Goal: Task Accomplishment & Management: Manage account settings

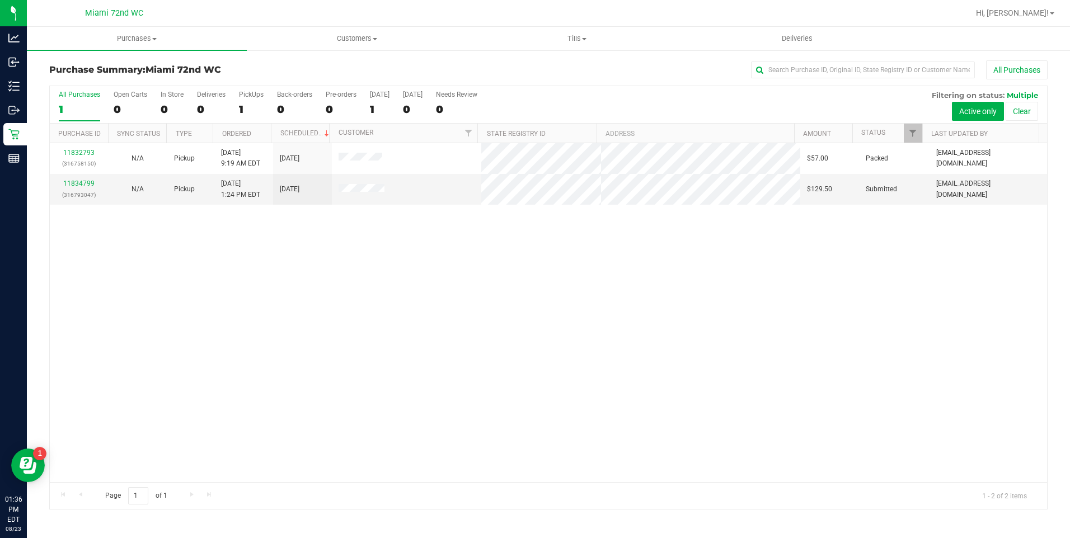
click at [386, 321] on div "11832793 (316758150) N/A Pickup 8/23/2025 9:19 AM EDT 8/23/2025 $57.00 Packed l…" at bounding box center [548, 312] width 997 height 339
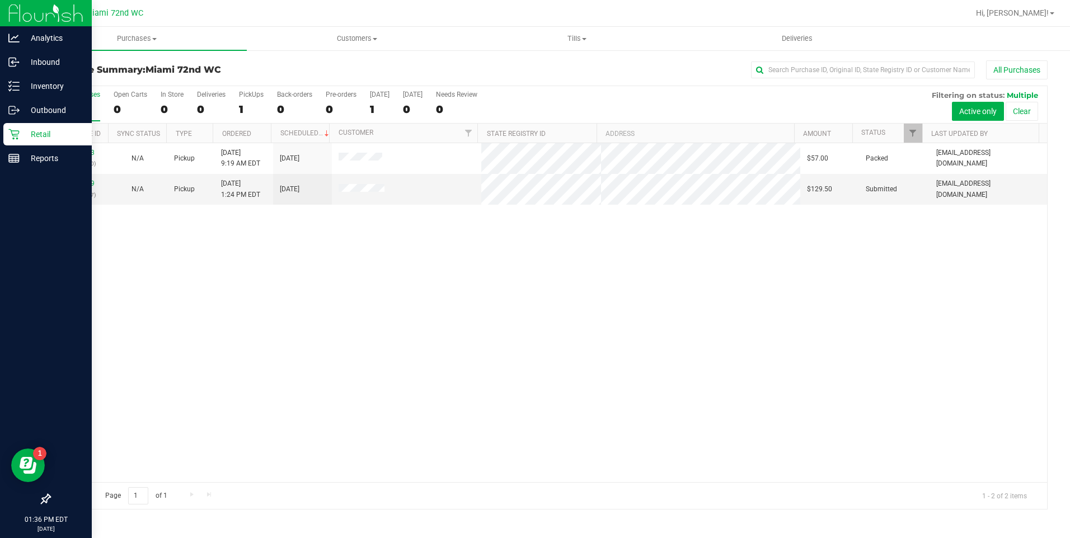
click at [11, 132] on icon at bounding box center [13, 134] width 11 height 11
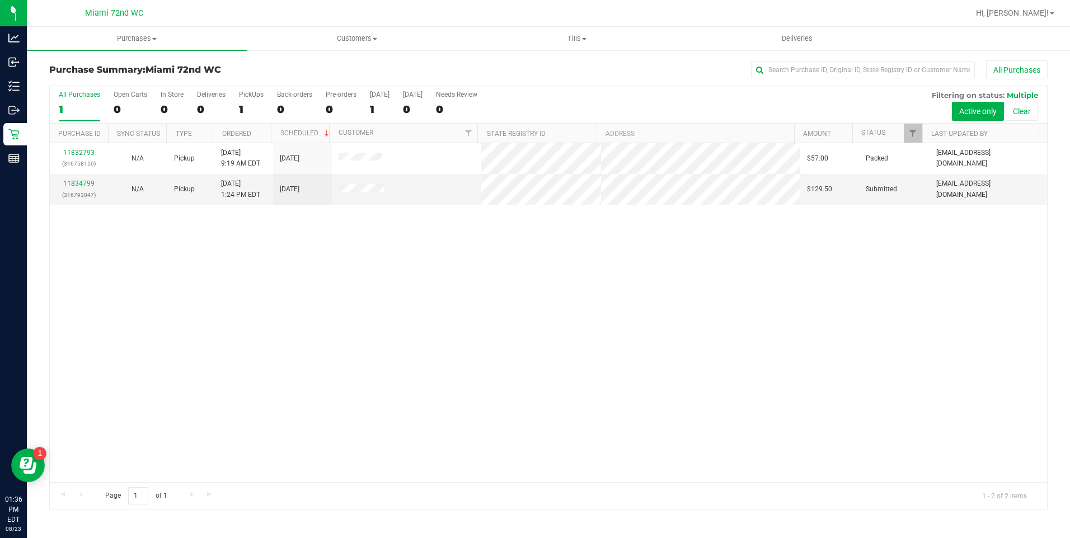
click at [289, 338] on div "11832793 (316758150) N/A Pickup 8/23/2025 9:19 AM EDT 8/23/2025 $57.00 Packed l…" at bounding box center [548, 312] width 997 height 339
click at [90, 181] on link "11834799" at bounding box center [78, 184] width 31 height 8
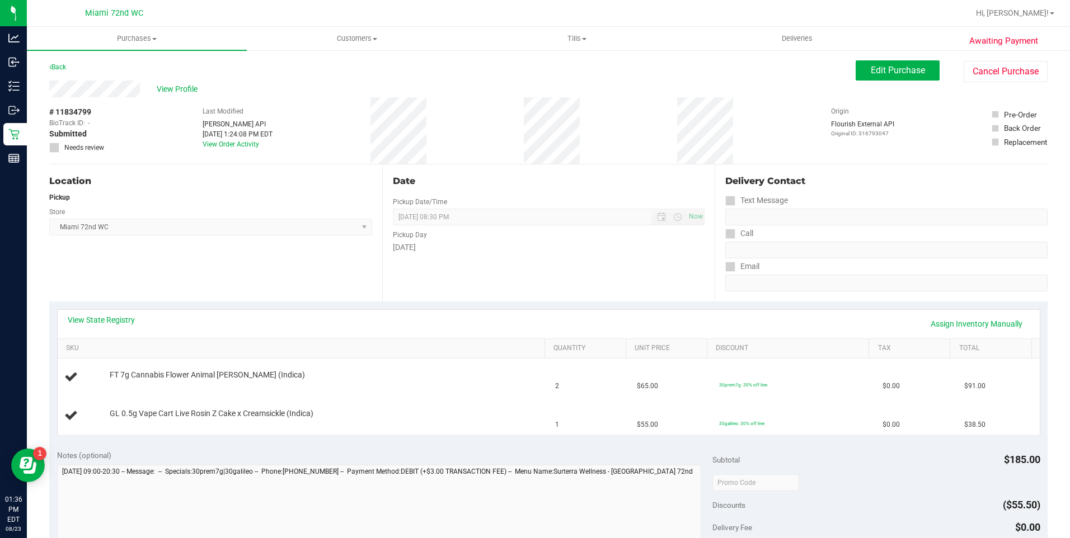
click at [348, 259] on div "Location Pickup Store Miami 72nd WC Select Store Bonita Springs WC Boynton Beac…" at bounding box center [215, 233] width 333 height 137
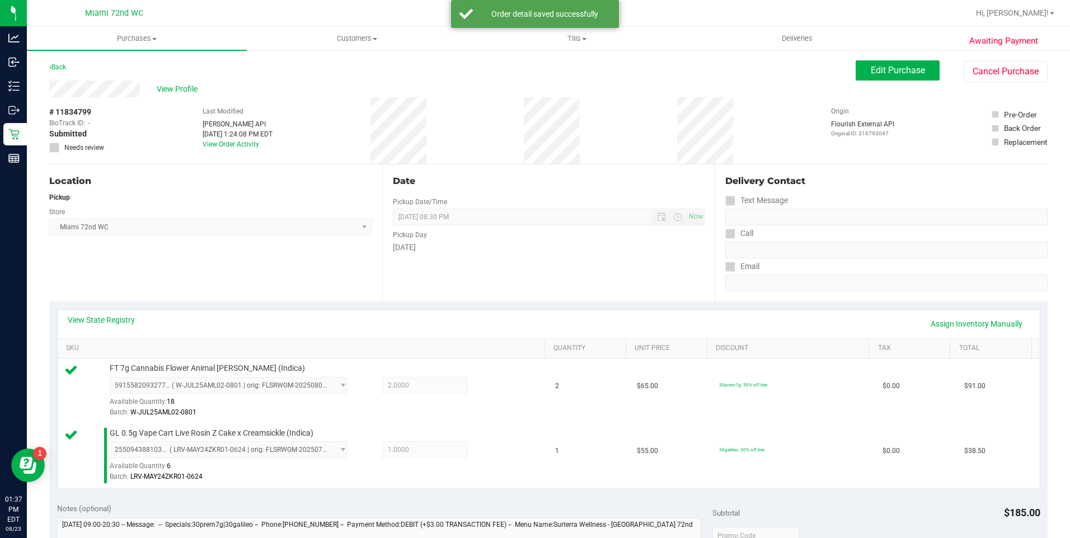
scroll to position [138, 0]
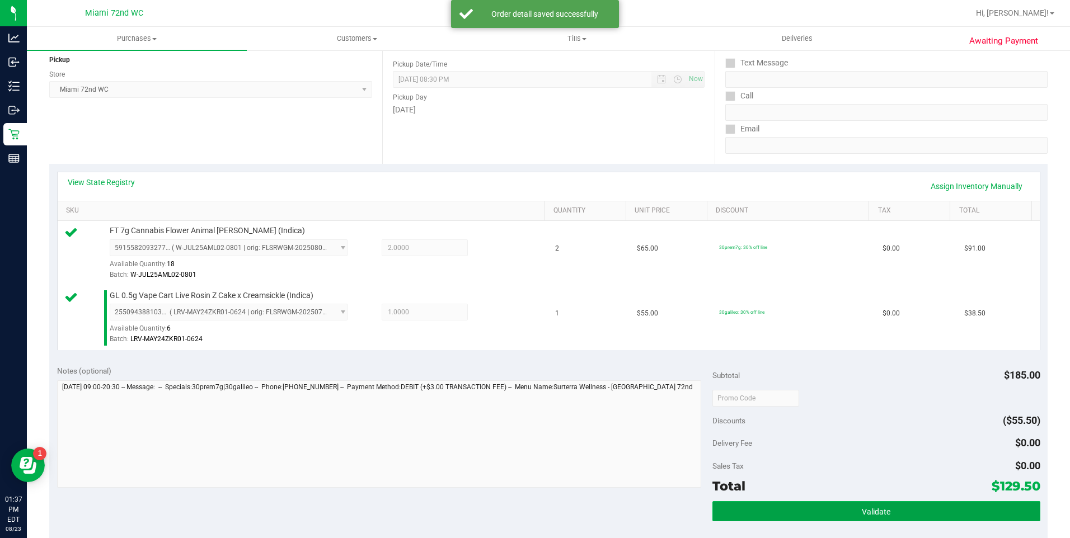
click at [896, 503] on button "Validate" at bounding box center [876, 511] width 328 height 20
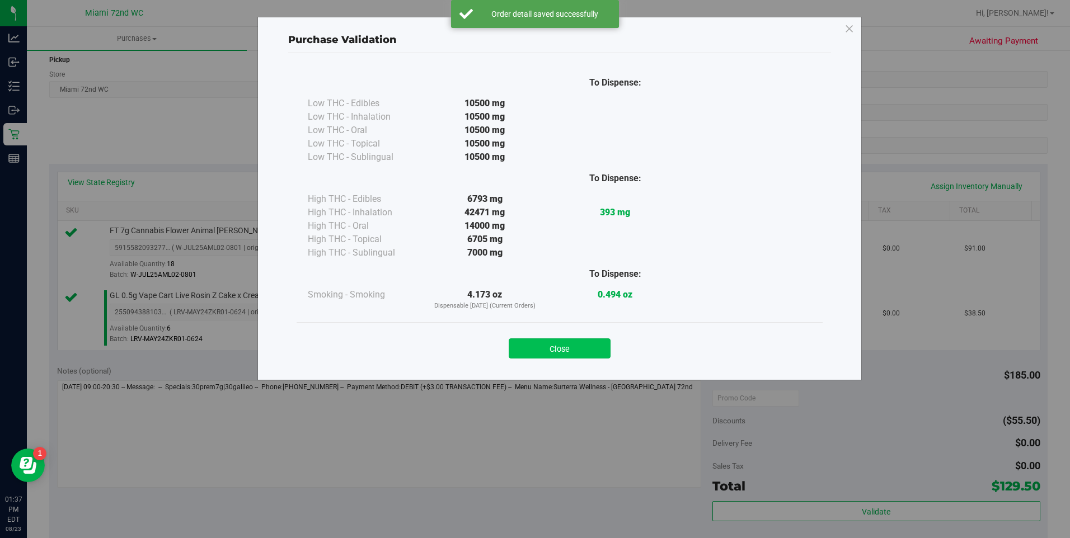
click at [590, 356] on button "Close" at bounding box center [560, 349] width 102 height 20
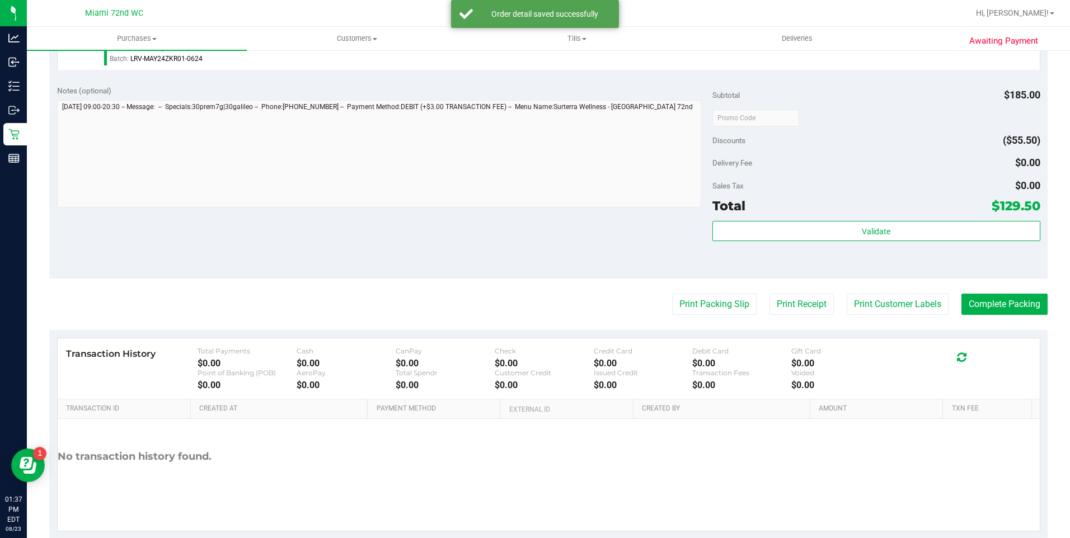
scroll to position [442, 0]
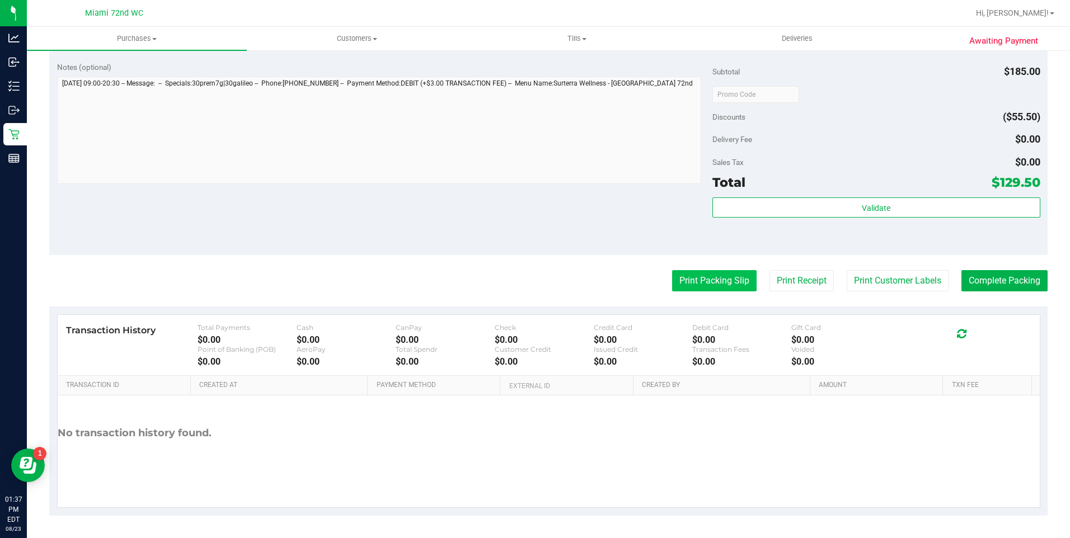
click at [726, 284] on button "Print Packing Slip" at bounding box center [714, 280] width 84 height 21
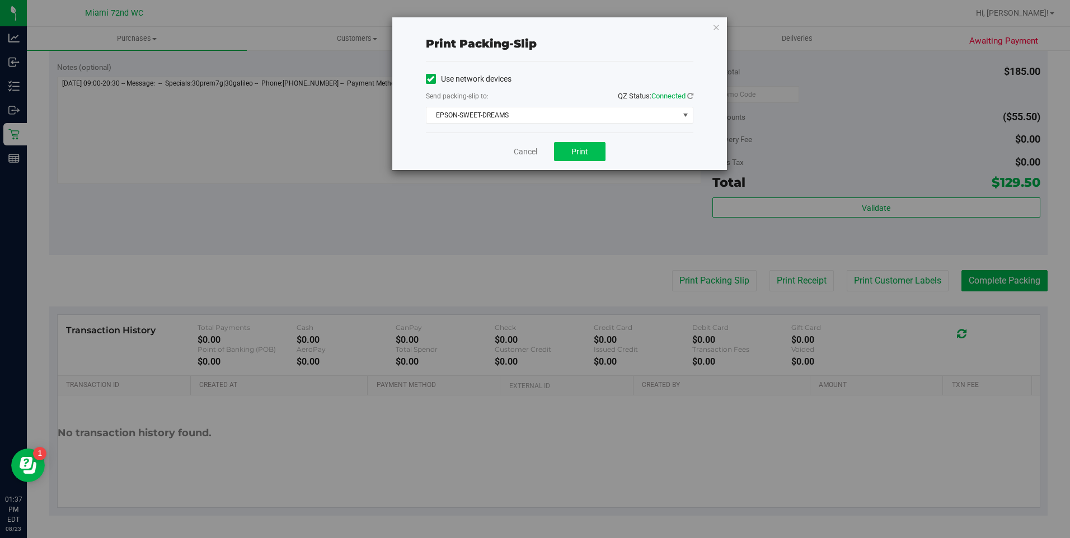
click at [584, 156] on button "Print" at bounding box center [579, 151] width 51 height 19
click at [525, 152] on link "Cancel" at bounding box center [526, 152] width 24 height 12
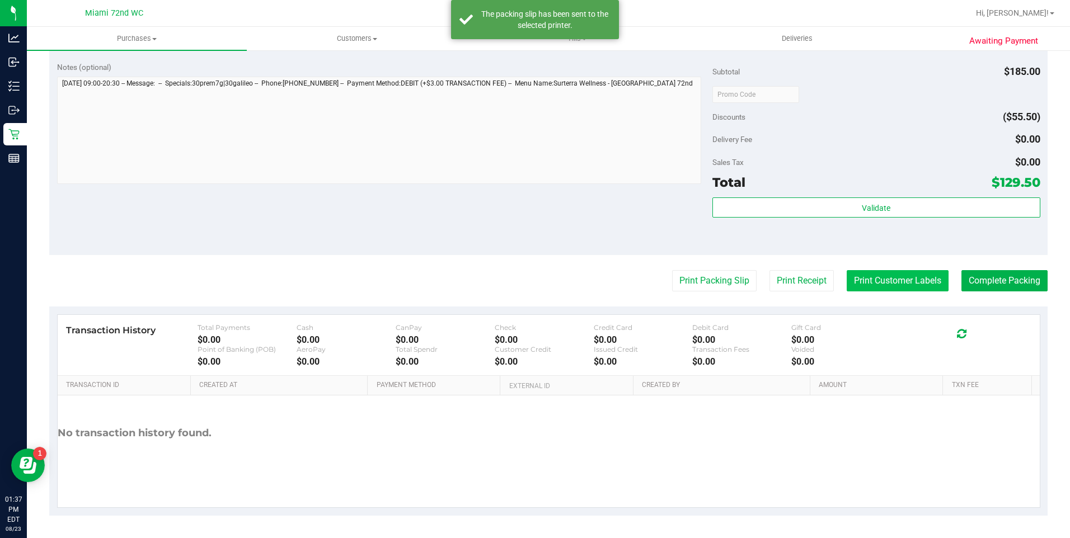
click at [905, 276] on button "Print Customer Labels" at bounding box center [898, 280] width 102 height 21
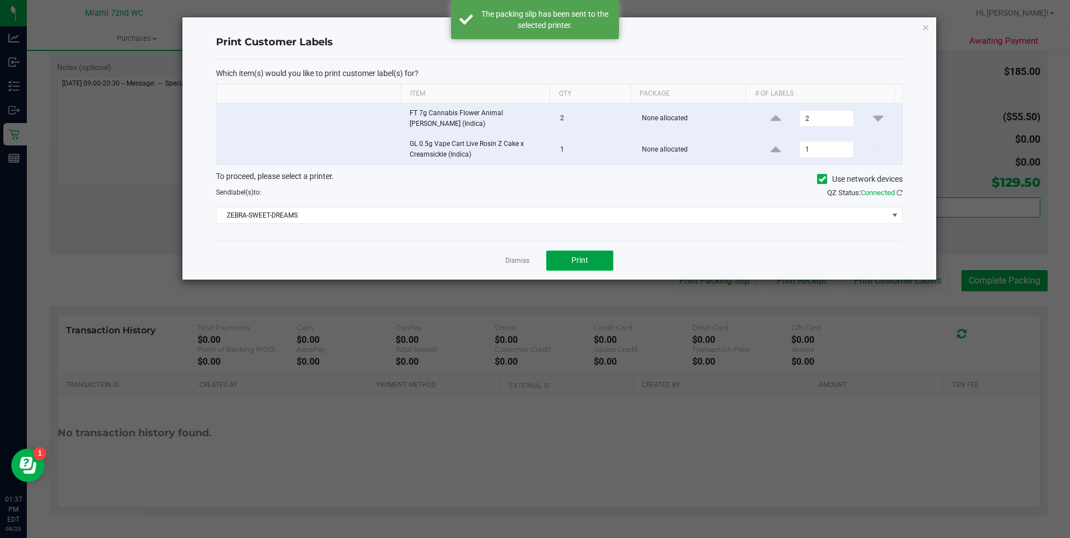
click at [587, 256] on span "Print" at bounding box center [579, 260] width 17 height 9
click at [520, 256] on link "Dismiss" at bounding box center [517, 261] width 24 height 10
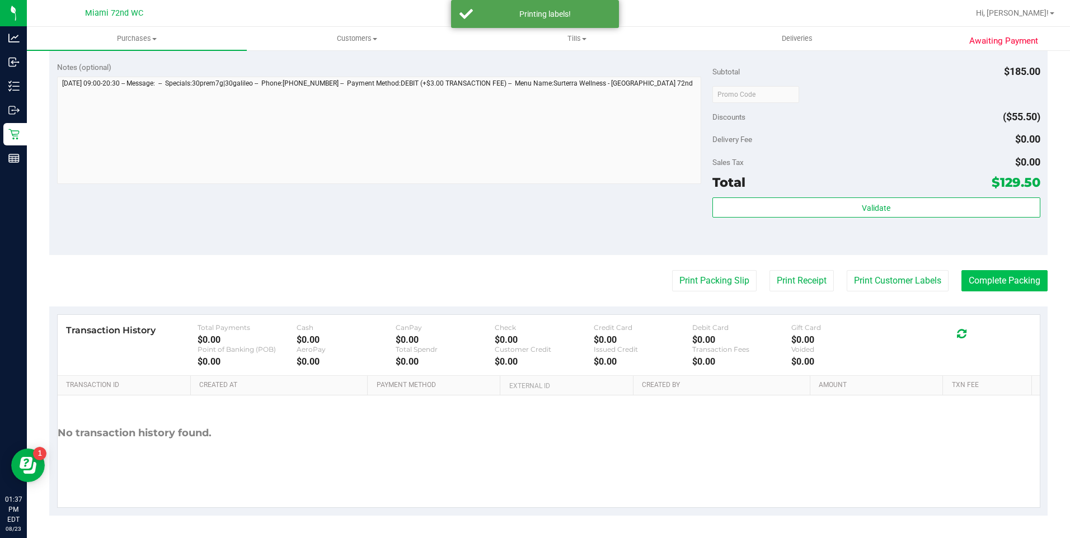
click at [1002, 285] on button "Complete Packing" at bounding box center [1004, 280] width 86 height 21
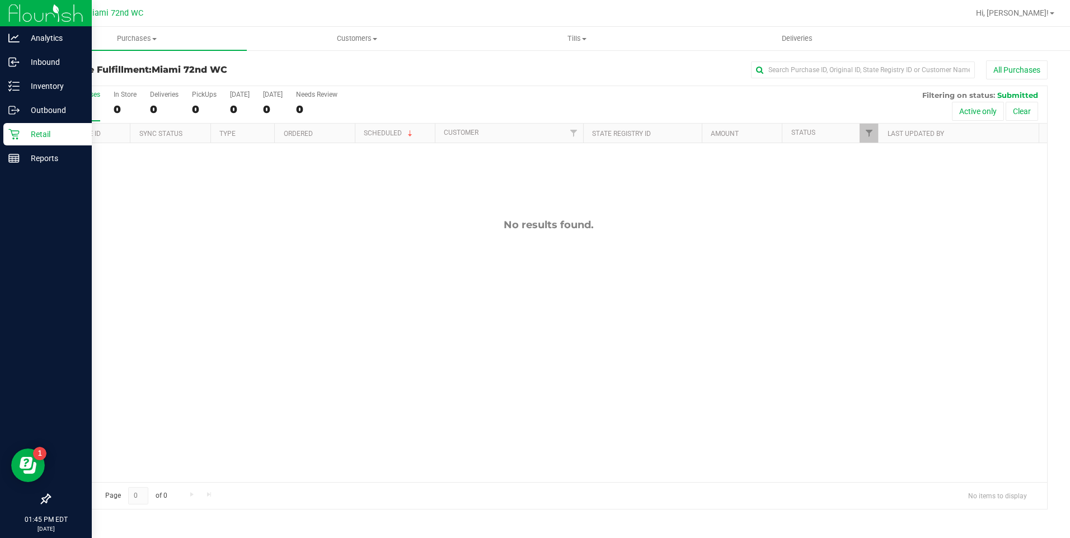
click at [16, 129] on icon at bounding box center [13, 134] width 11 height 11
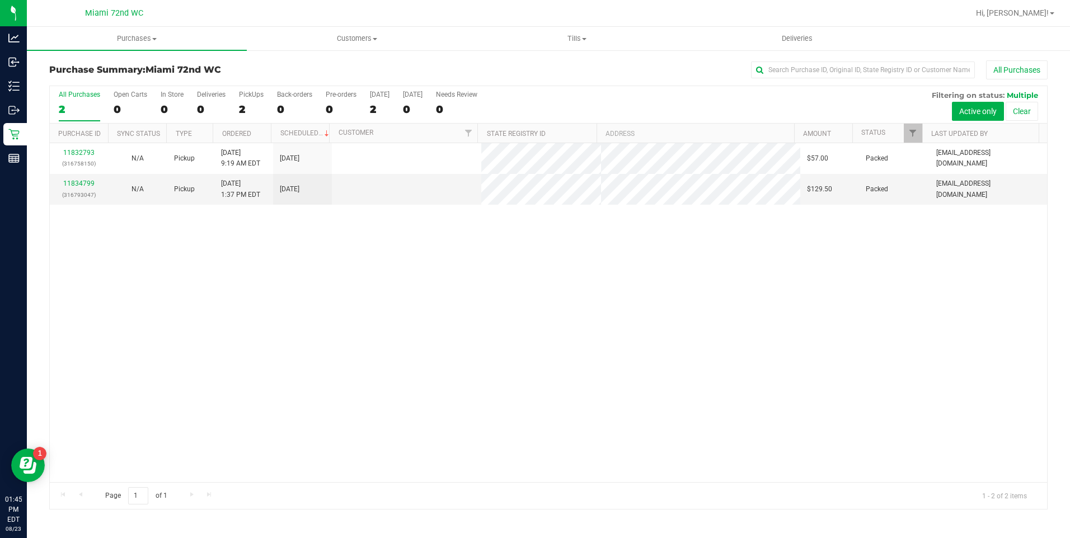
click at [451, 350] on div "11832793 (316758150) N/A Pickup 8/23/2025 9:19 AM EDT 8/23/2025 $57.00 Packed l…" at bounding box center [548, 312] width 997 height 339
click at [793, 345] on div "11832793 (316758150) N/A Pickup 8/23/2025 9:19 AM EDT 8/23/2025 $57.00 Packed l…" at bounding box center [548, 312] width 997 height 339
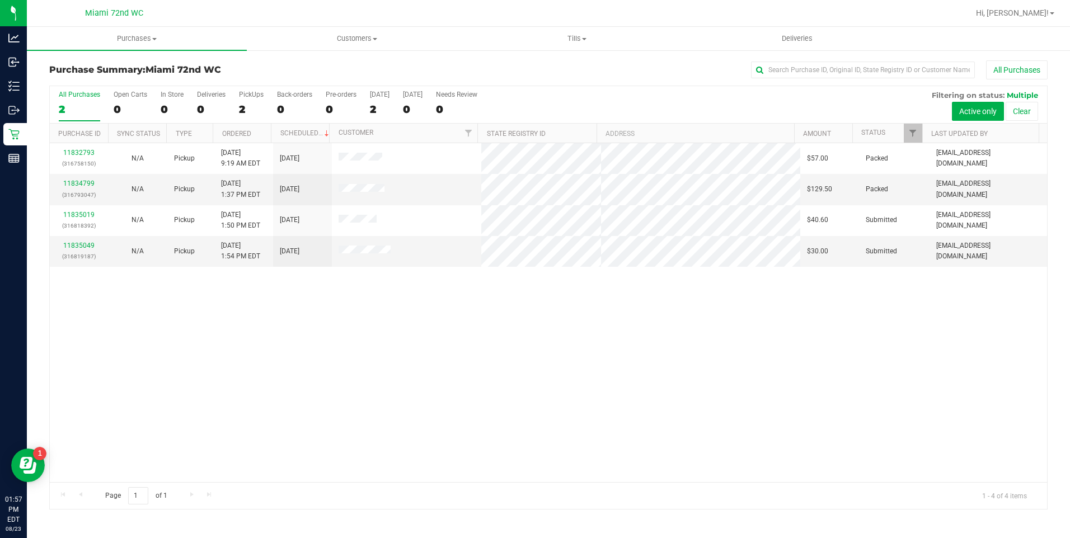
click at [494, 382] on div "11832793 (316758150) N/A Pickup 8/23/2025 9:19 AM EDT 8/23/2025 $57.00 Packed l…" at bounding box center [548, 312] width 997 height 339
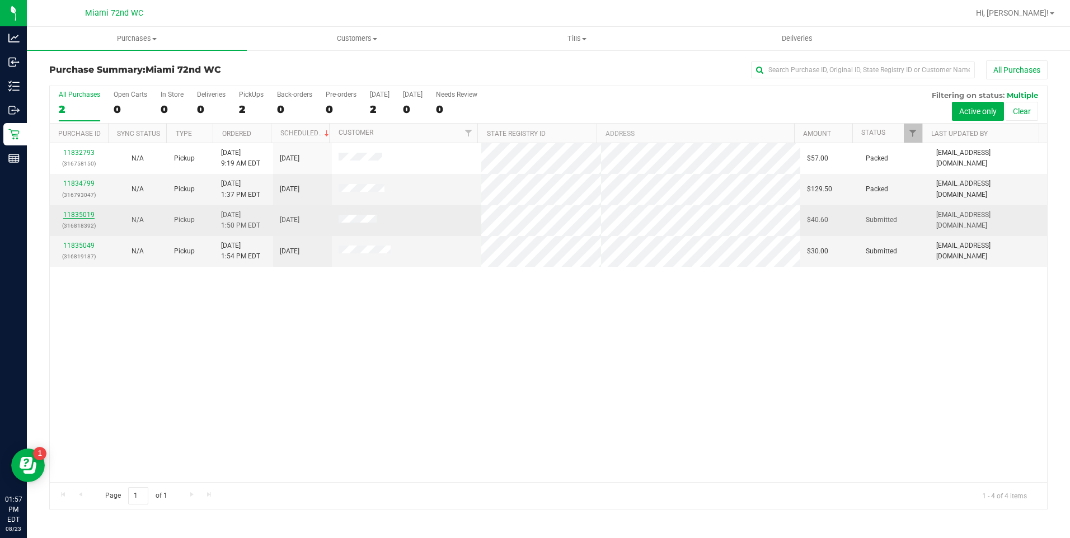
click at [86, 214] on link "11835019" at bounding box center [78, 215] width 31 height 8
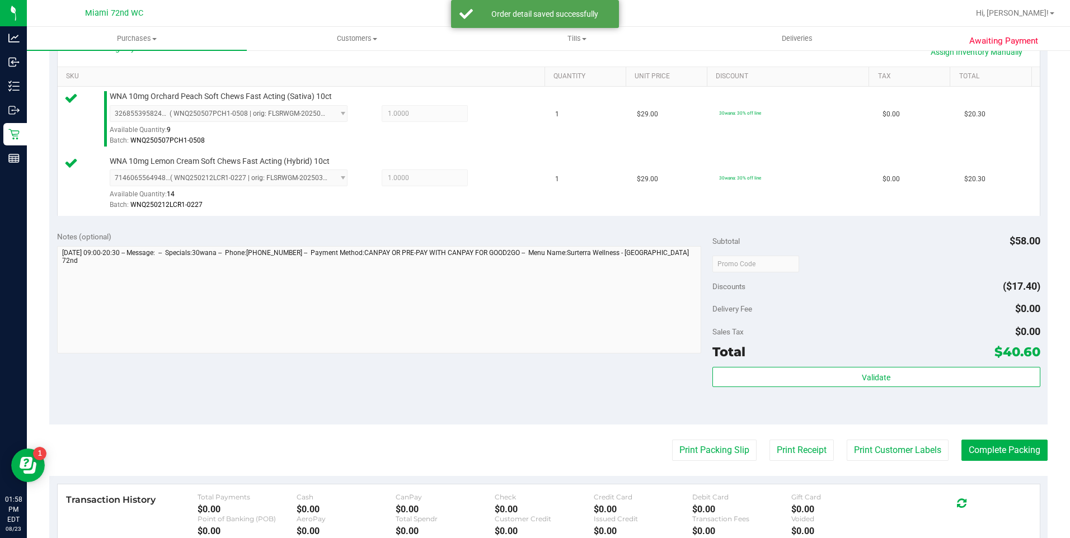
scroll to position [278, 0]
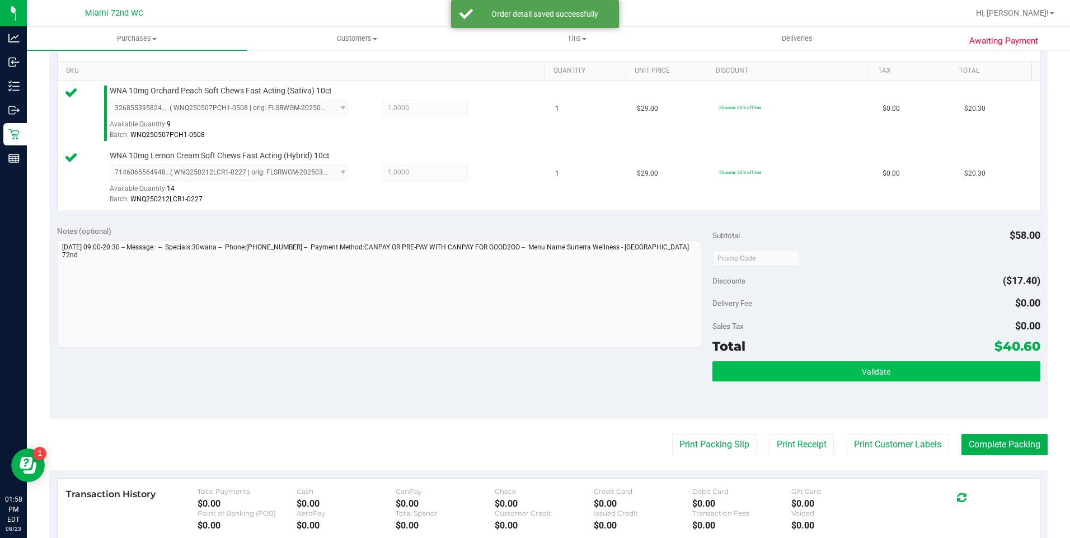
click at [896, 363] on button "Validate" at bounding box center [876, 371] width 328 height 20
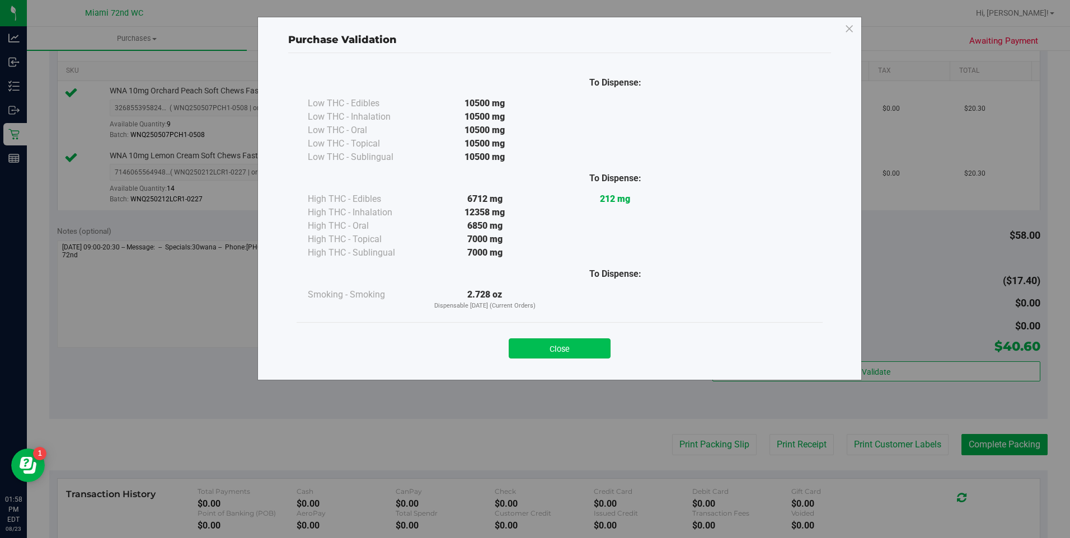
click at [556, 345] on button "Close" at bounding box center [560, 349] width 102 height 20
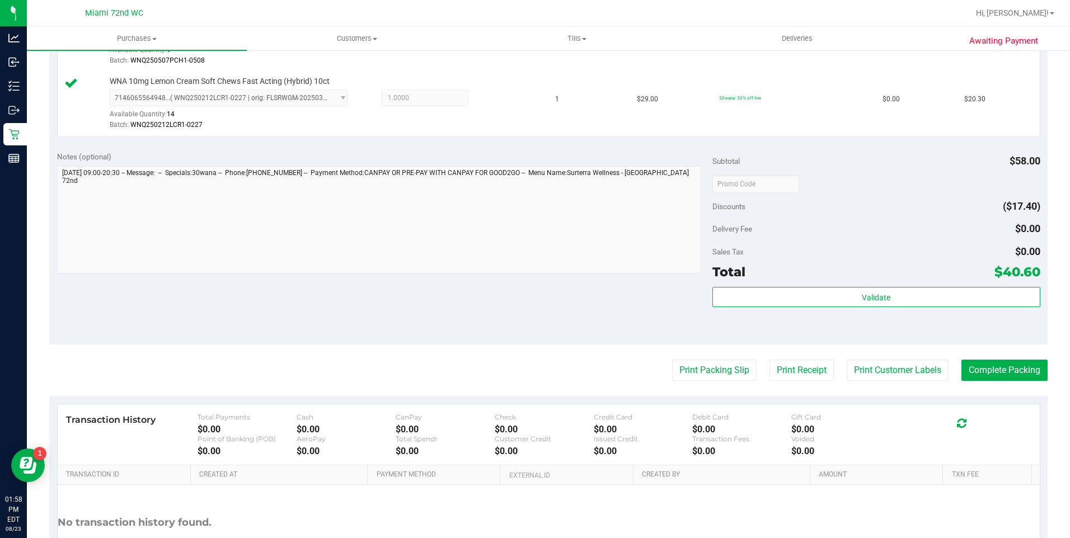
scroll to position [442, 0]
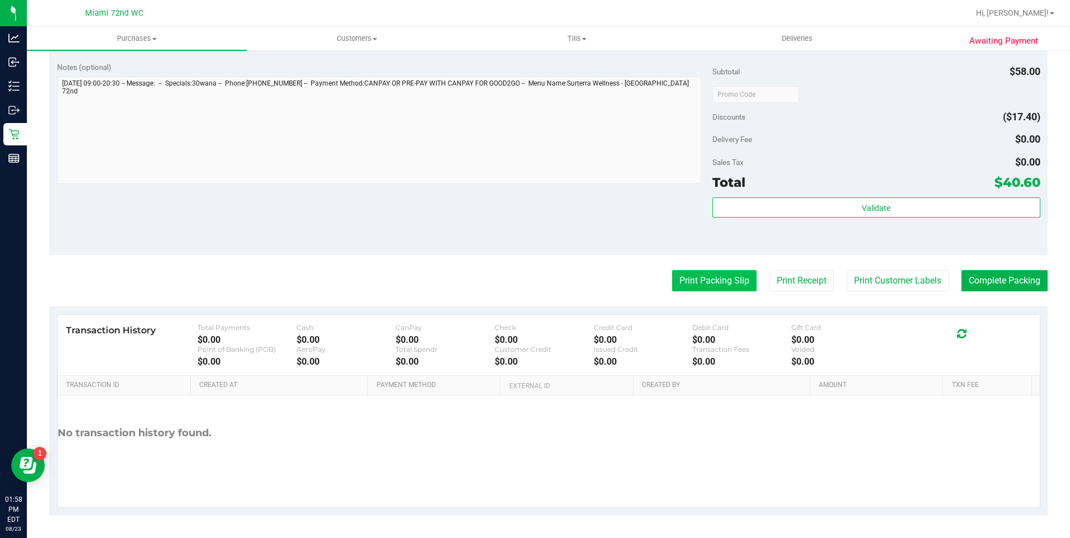
click at [731, 279] on button "Print Packing Slip" at bounding box center [714, 280] width 84 height 21
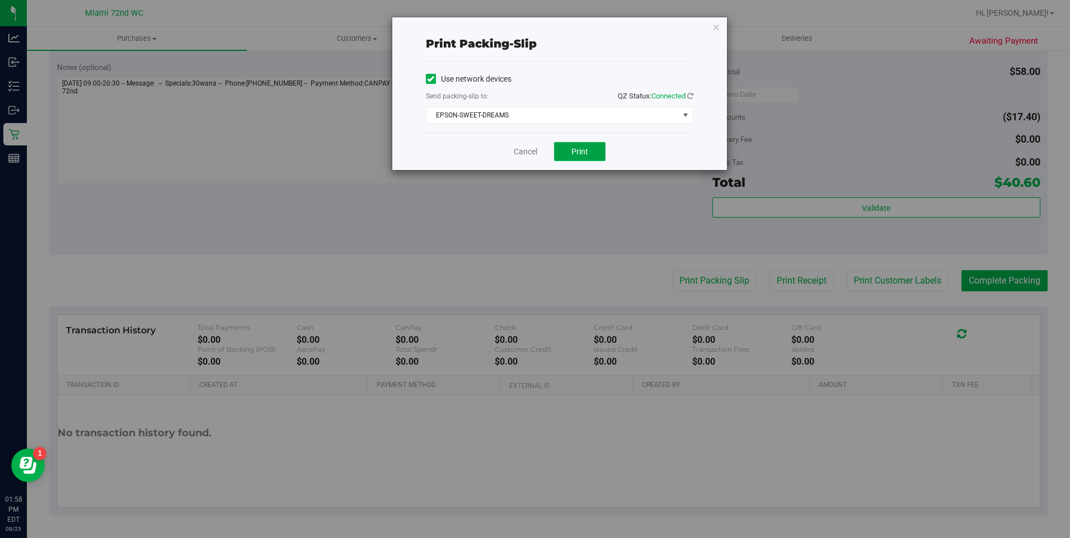
click at [578, 155] on span "Print" at bounding box center [579, 151] width 17 height 9
click at [523, 152] on link "Cancel" at bounding box center [526, 152] width 24 height 12
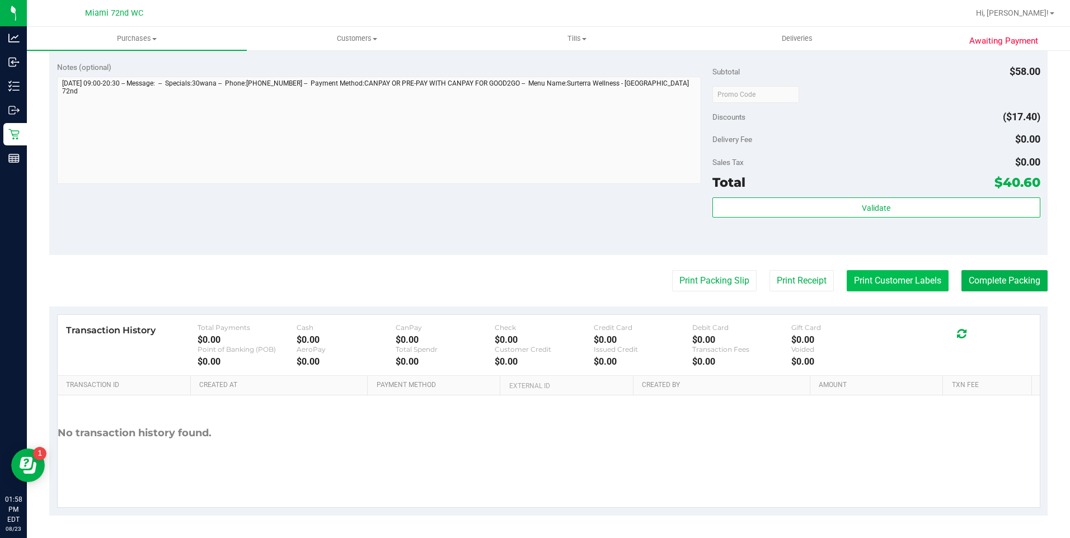
click at [885, 276] on button "Print Customer Labels" at bounding box center [898, 280] width 102 height 21
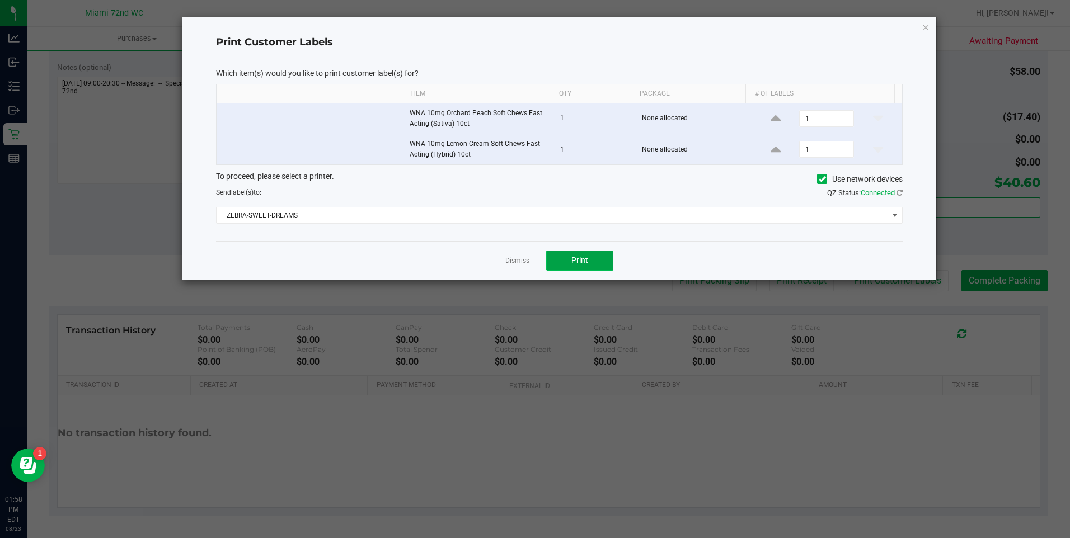
click at [590, 254] on button "Print" at bounding box center [579, 261] width 67 height 20
click at [506, 262] on link "Dismiss" at bounding box center [517, 261] width 24 height 10
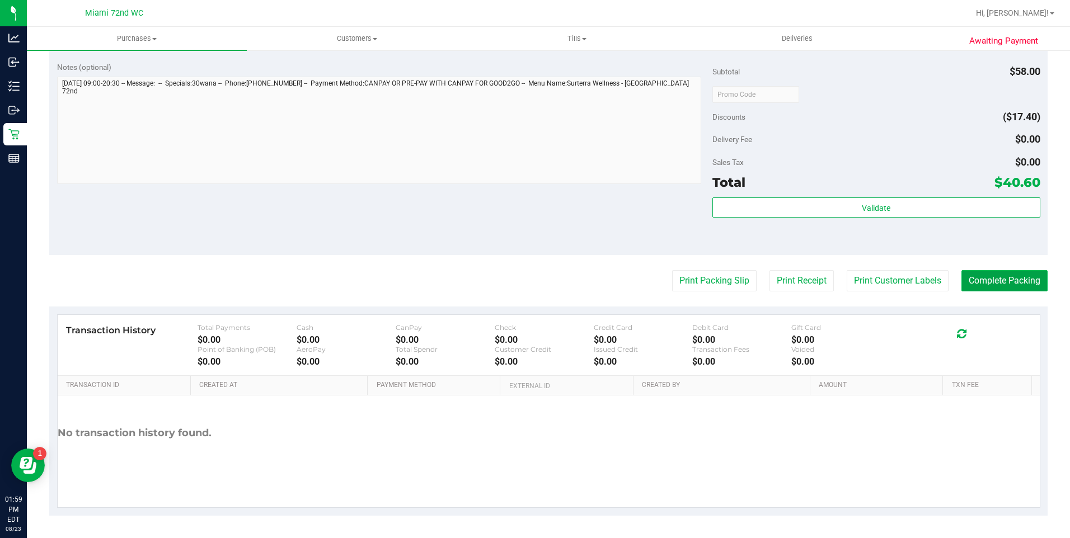
click at [1001, 278] on button "Complete Packing" at bounding box center [1004, 280] width 86 height 21
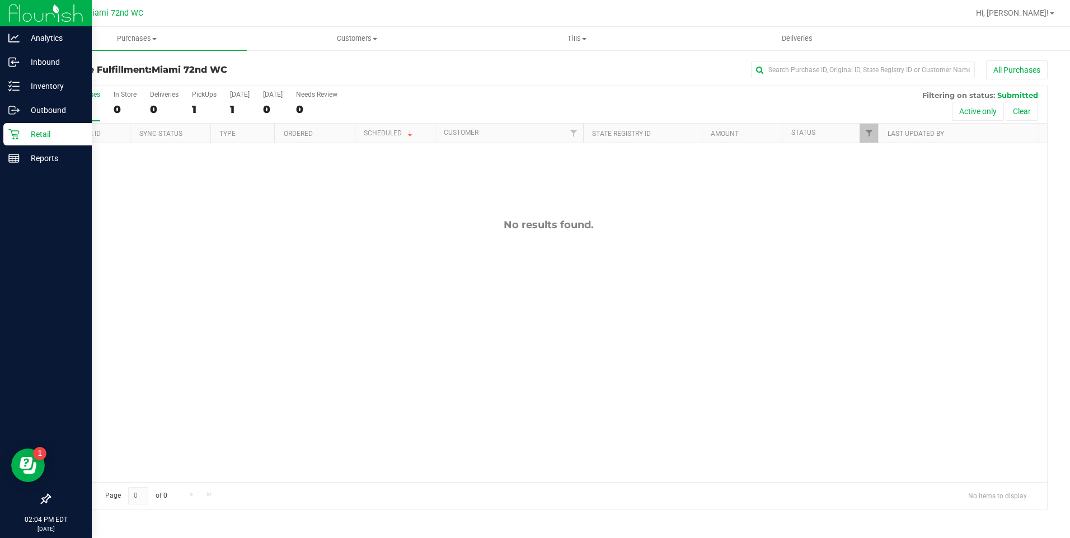
click at [11, 136] on icon at bounding box center [13, 134] width 11 height 11
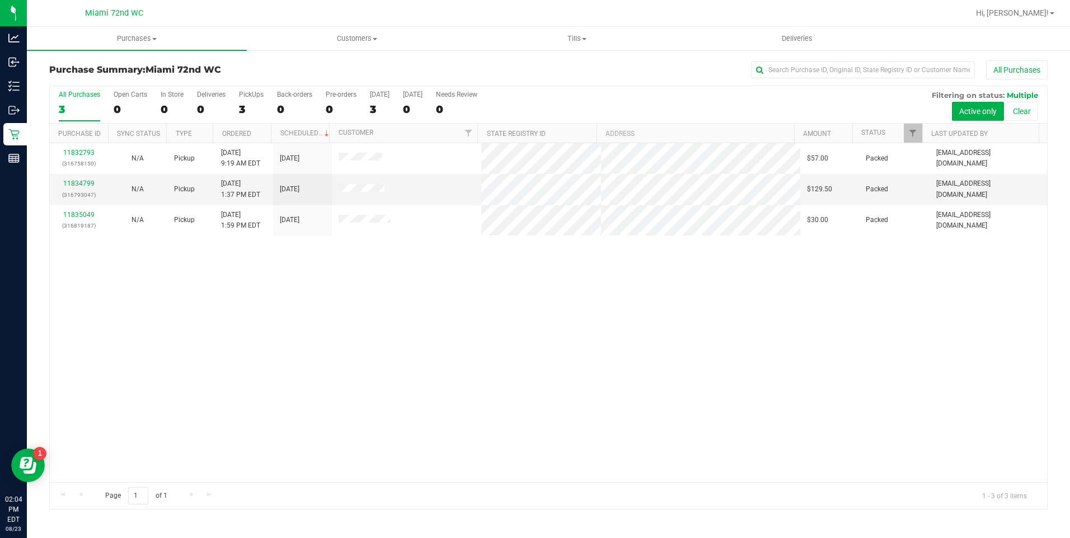
click at [671, 331] on div "11832793 (316758150) N/A Pickup 8/23/2025 9:19 AM EDT 8/23/2025 $57.00 Packed l…" at bounding box center [548, 312] width 997 height 339
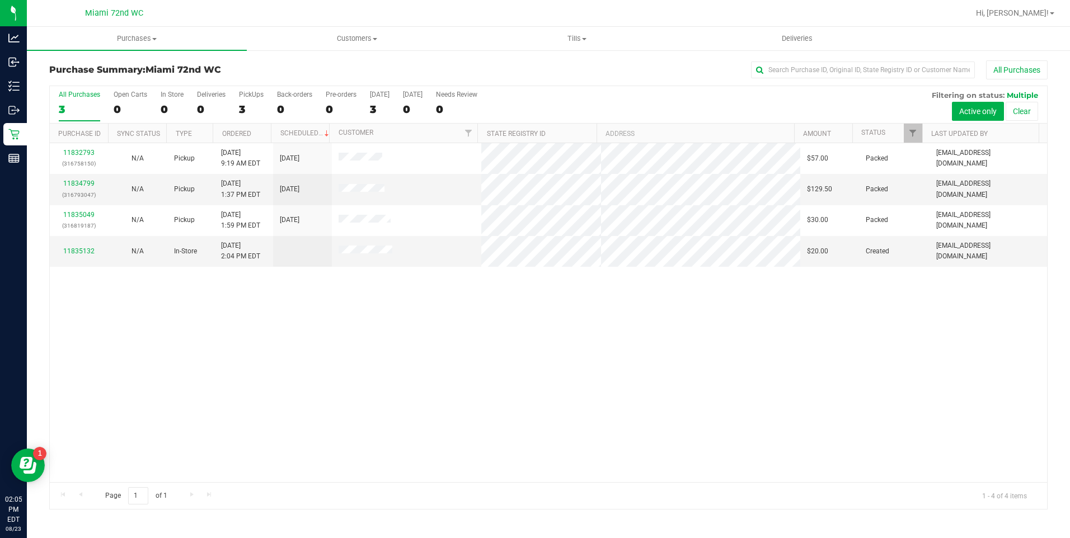
click at [426, 378] on div "11832793 (316758150) N/A Pickup 8/23/2025 9:19 AM EDT 8/23/2025 $57.00 Packed l…" at bounding box center [548, 312] width 997 height 339
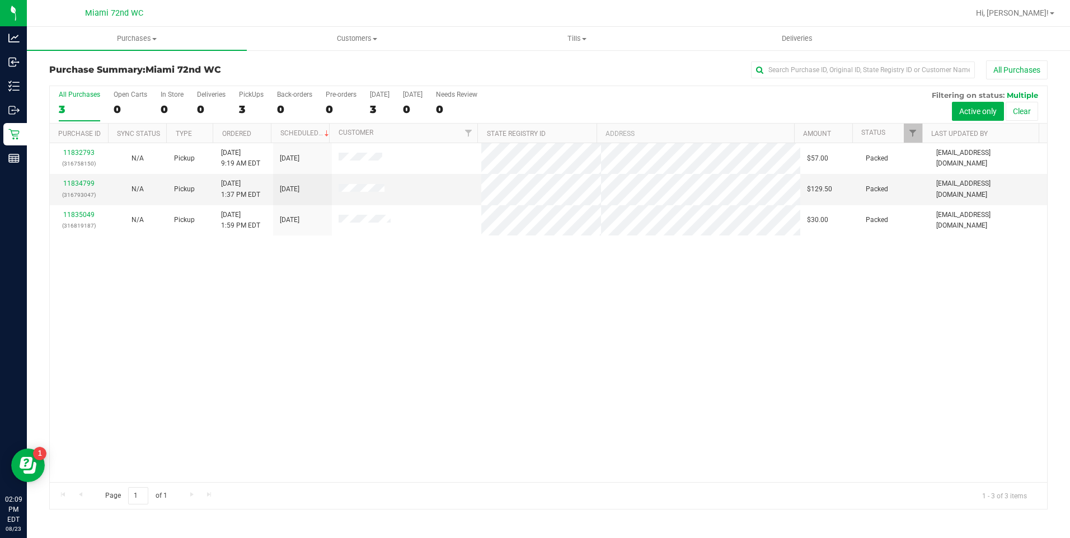
click at [484, 340] on div "11832793 (316758150) N/A Pickup 8/23/2025 9:19 AM EDT 8/23/2025 $57.00 Packed l…" at bounding box center [548, 312] width 997 height 339
click at [592, 410] on div "11832793 (316758150) N/A Pickup 8/23/2025 9:19 AM EDT 8/23/2025 $57.00 Packed l…" at bounding box center [548, 312] width 997 height 339
click at [464, 339] on div at bounding box center [548, 297] width 997 height 423
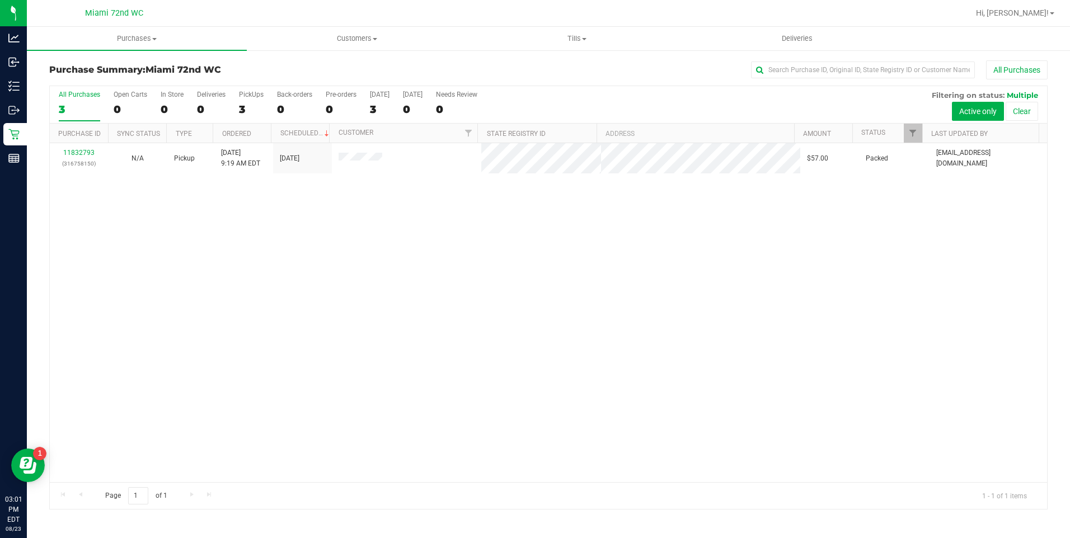
click at [325, 311] on div "11832793 (316758150) N/A Pickup 8/23/2025 9:19 AM EDT 8/23/2025 $57.00 Packed l…" at bounding box center [548, 312] width 997 height 339
click at [12, 136] on icon at bounding box center [13, 134] width 11 height 11
click at [550, 359] on div "11832793 (316758150) N/A Pickup 8/23/2025 9:19 AM EDT 8/23/2025 $57.00 Packed l…" at bounding box center [548, 312] width 997 height 339
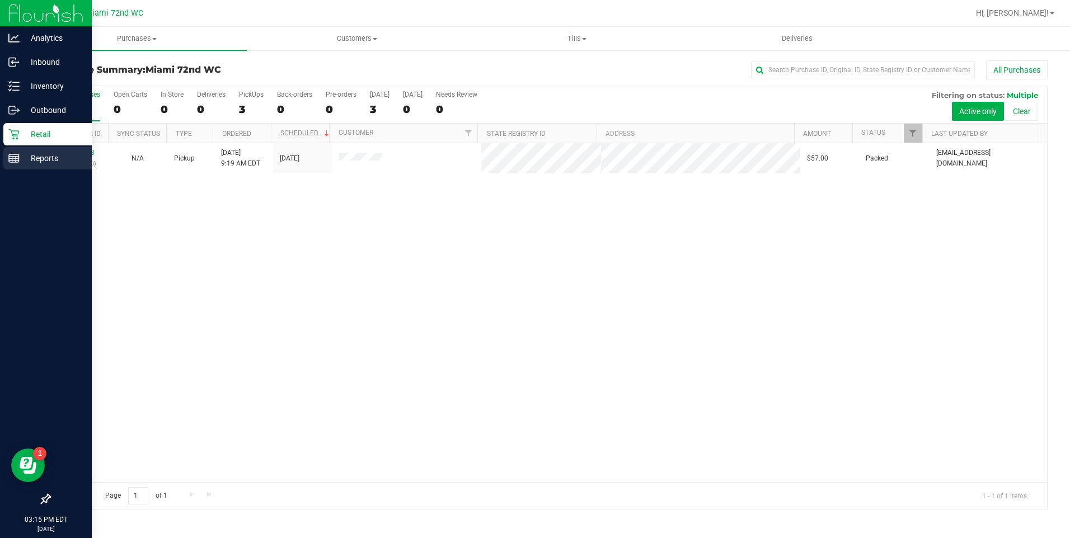
click at [48, 164] on p "Reports" at bounding box center [53, 158] width 67 height 13
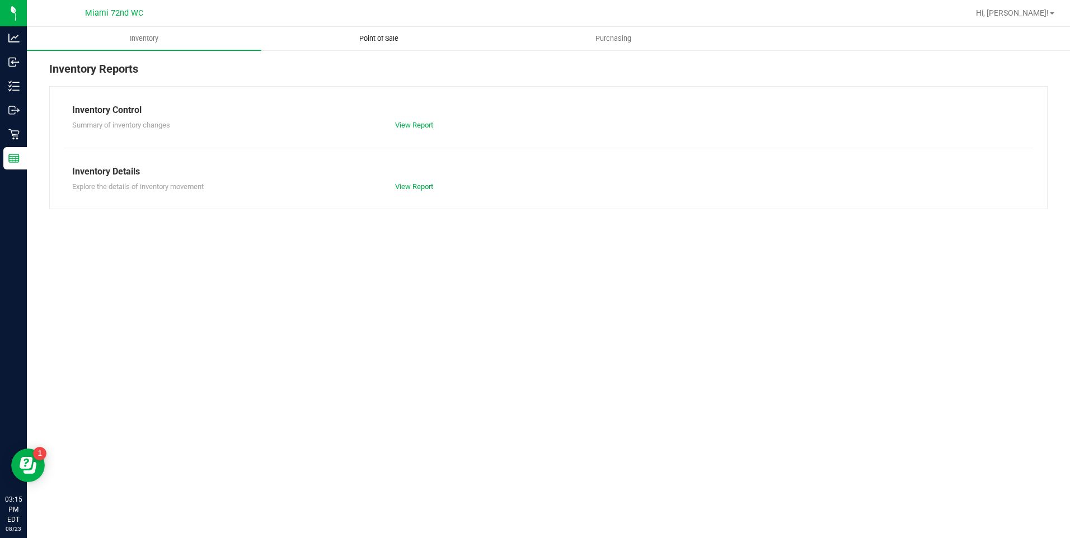
click at [395, 34] on span "Point of Sale" at bounding box center [378, 39] width 69 height 10
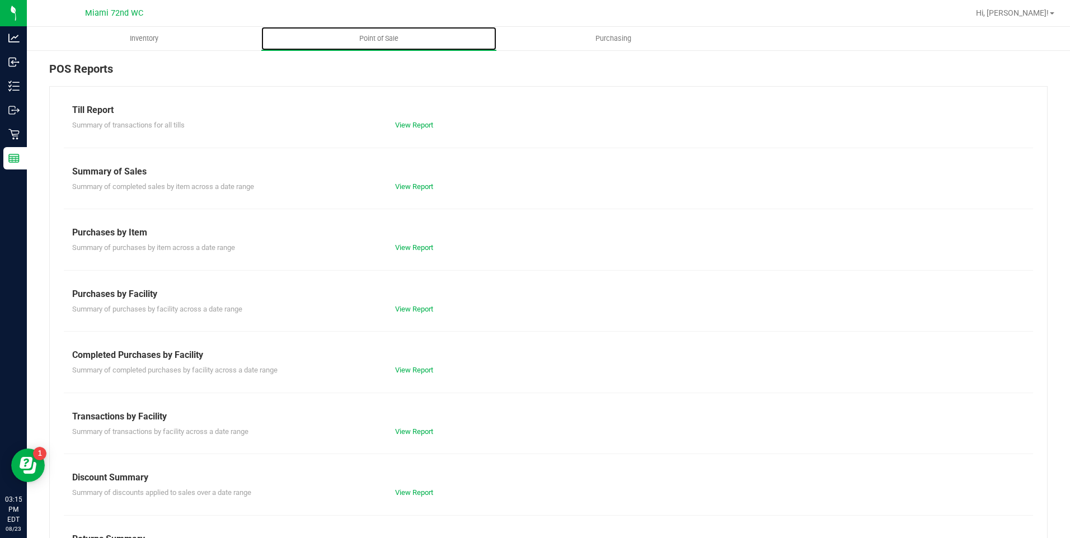
scroll to position [50, 0]
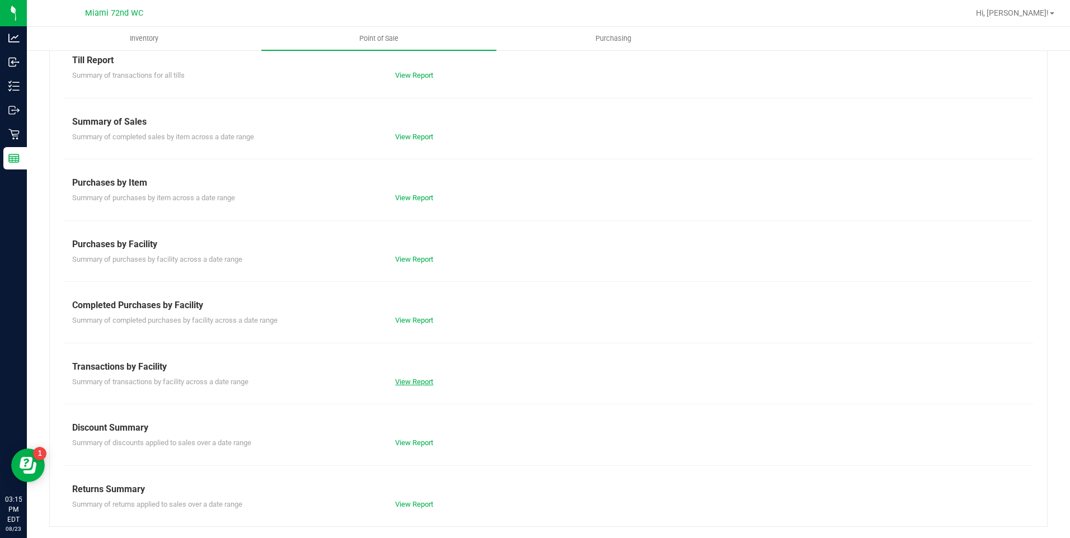
click at [412, 383] on link "View Report" at bounding box center [414, 382] width 38 height 8
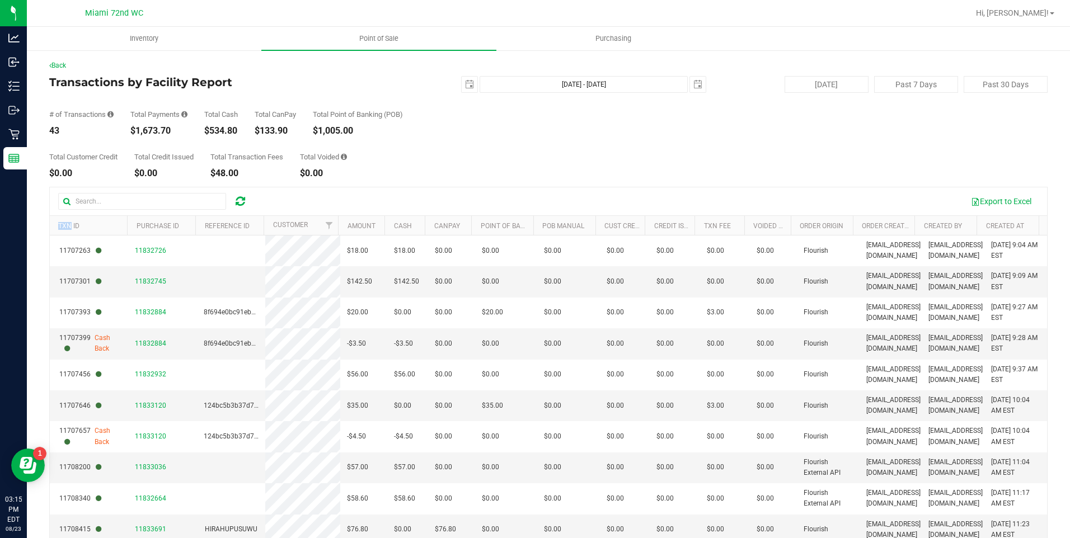
click at [547, 166] on div "Total Customer Credit $0.00 Total Credit Issued $0.00 Total Transaction Fees $4…" at bounding box center [548, 156] width 998 height 43
click at [407, 46] on uib-tab-heading "Point of Sale" at bounding box center [378, 39] width 234 height 24
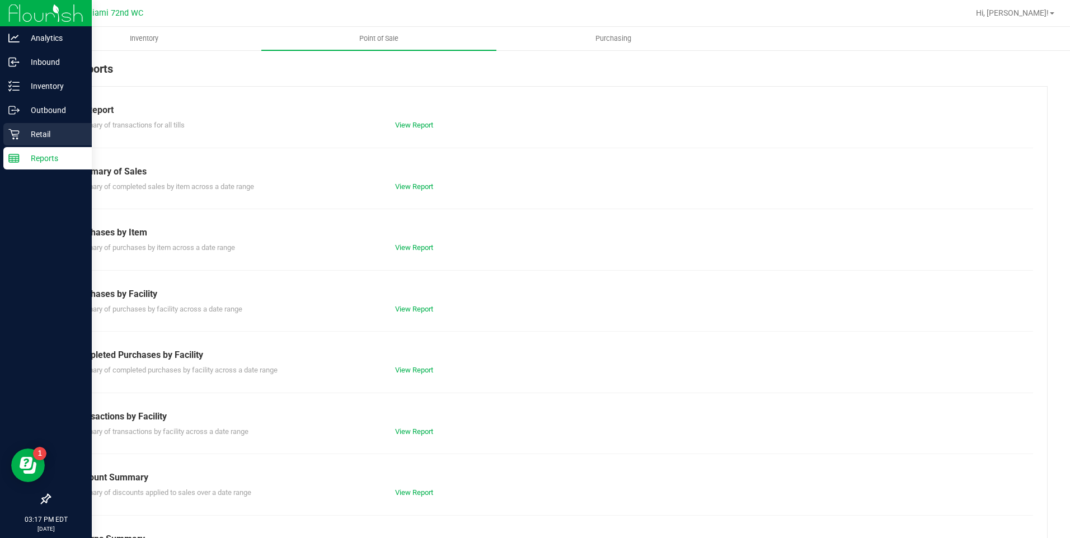
click at [29, 137] on p "Retail" at bounding box center [53, 134] width 67 height 13
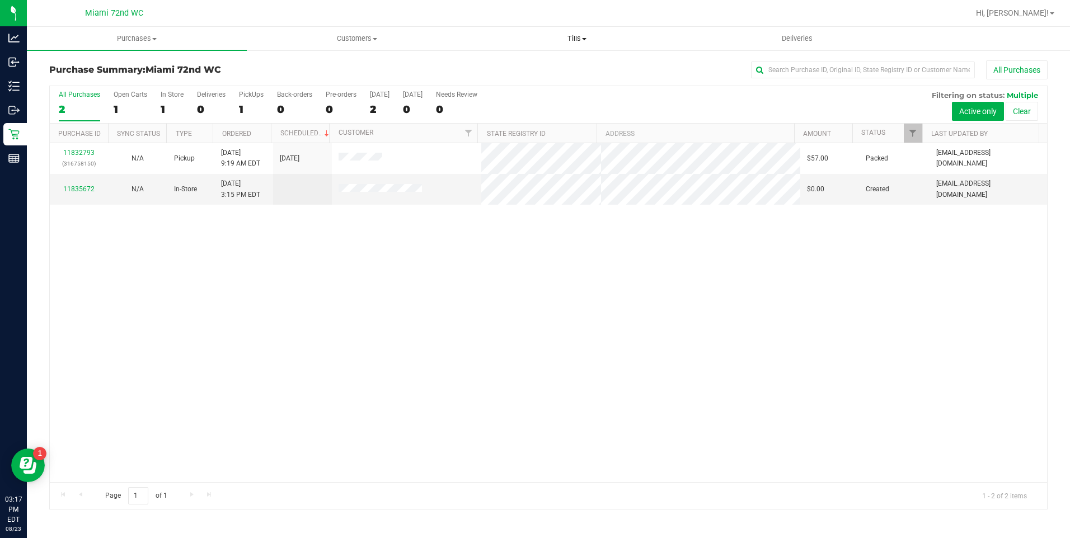
click at [574, 36] on span "Tills" at bounding box center [577, 39] width 219 height 10
click at [517, 67] on span "Manage tills" at bounding box center [505, 68] width 76 height 10
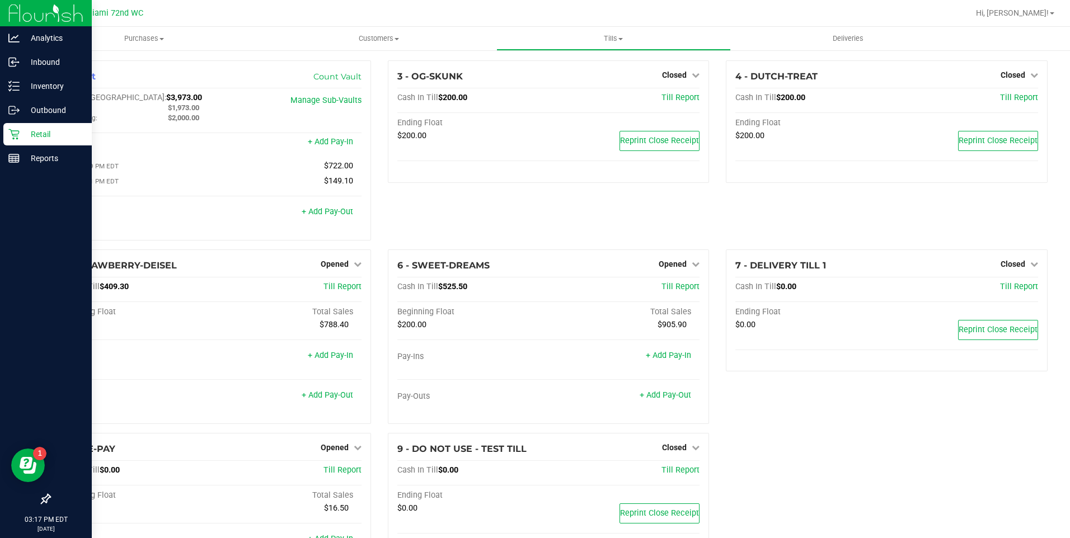
click at [17, 138] on icon at bounding box center [13, 134] width 11 height 11
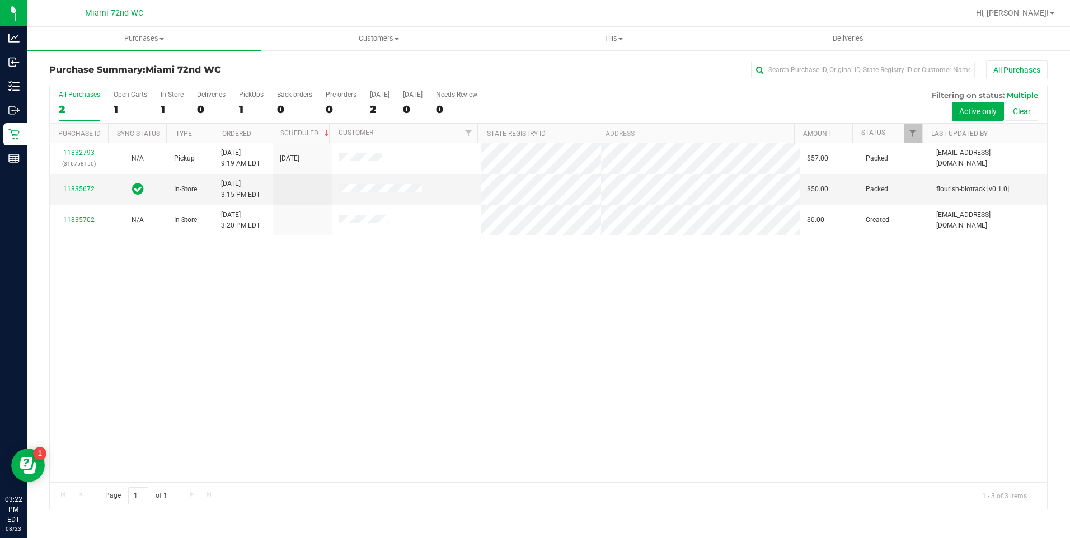
click at [682, 301] on div "11832793 (316758150) N/A Pickup 8/23/2025 9:19 AM EDT 8/23/2025 $57.00 Packed l…" at bounding box center [548, 312] width 997 height 339
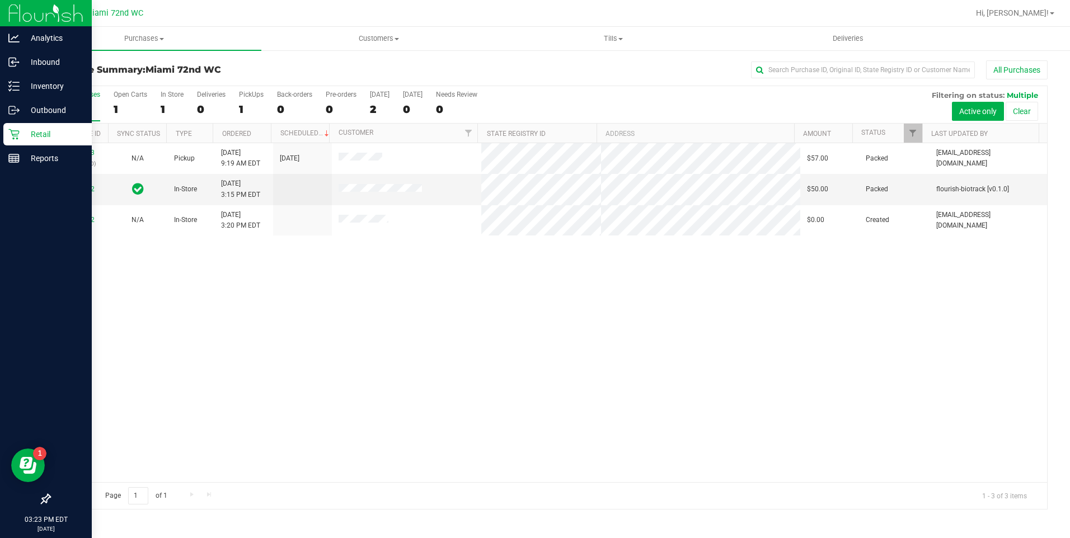
click at [24, 128] on p "Retail" at bounding box center [53, 134] width 67 height 13
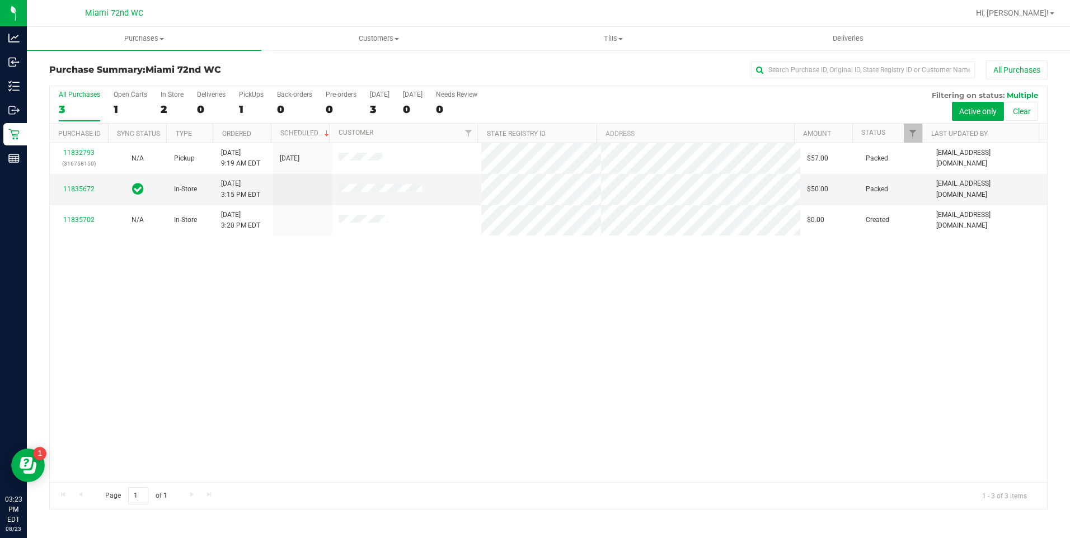
click at [387, 306] on div "11832793 (316758150) N/A Pickup [DATE] 9:19 AM EDT 8/23/2025 $57.00 Packed [EMA…" at bounding box center [548, 312] width 997 height 339
click at [353, 300] on div "11832793 (316758150) N/A Pickup [DATE] 9:19 AM EDT 8/23/2025 $57.00 Packed [EMA…" at bounding box center [548, 312] width 997 height 339
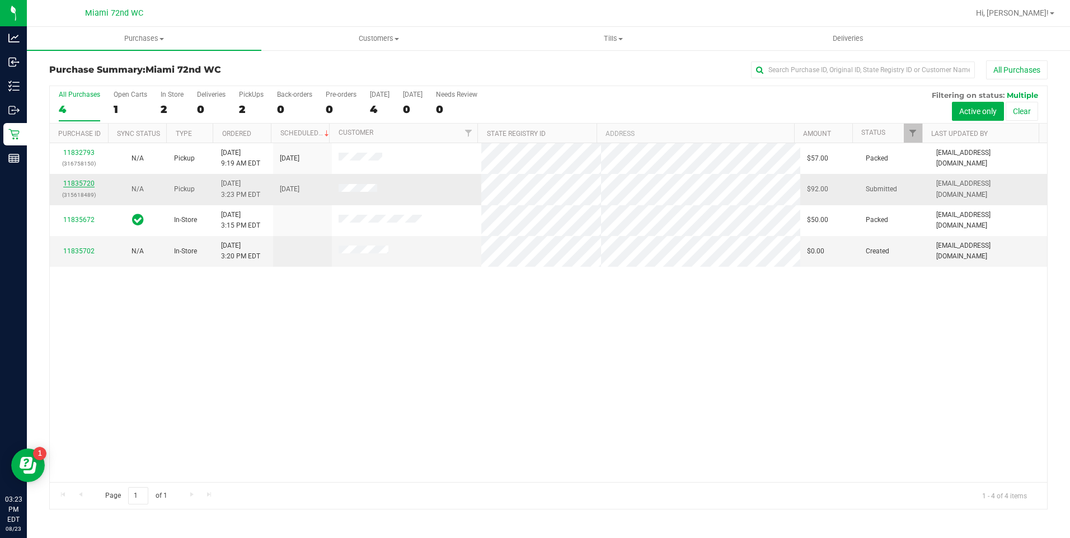
click at [84, 184] on link "11835720" at bounding box center [78, 184] width 31 height 8
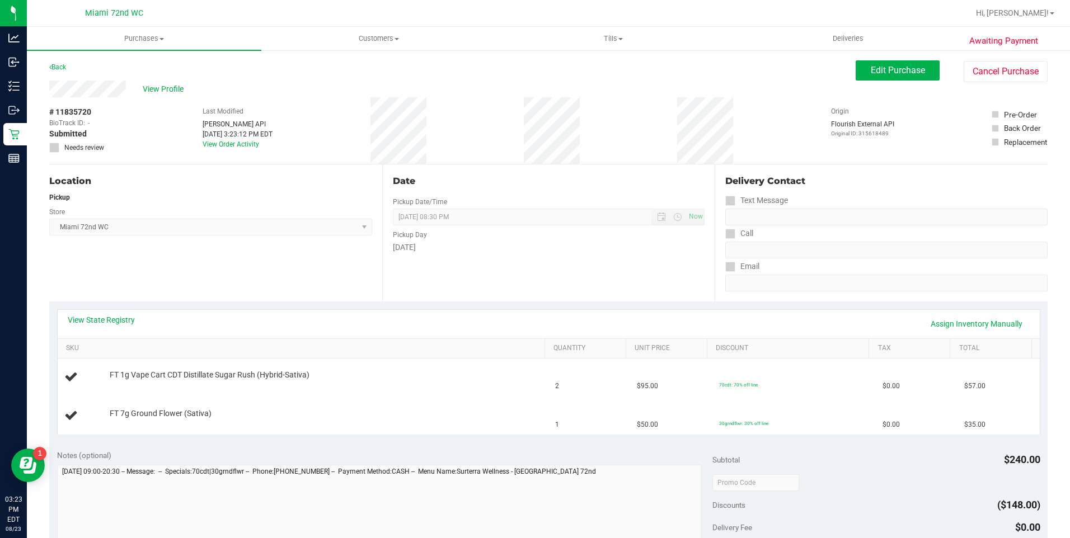
click at [293, 274] on div "Location Pickup Store Miami 72nd WC Select Store Bonita Springs WC Boynton Beac…" at bounding box center [215, 233] width 333 height 137
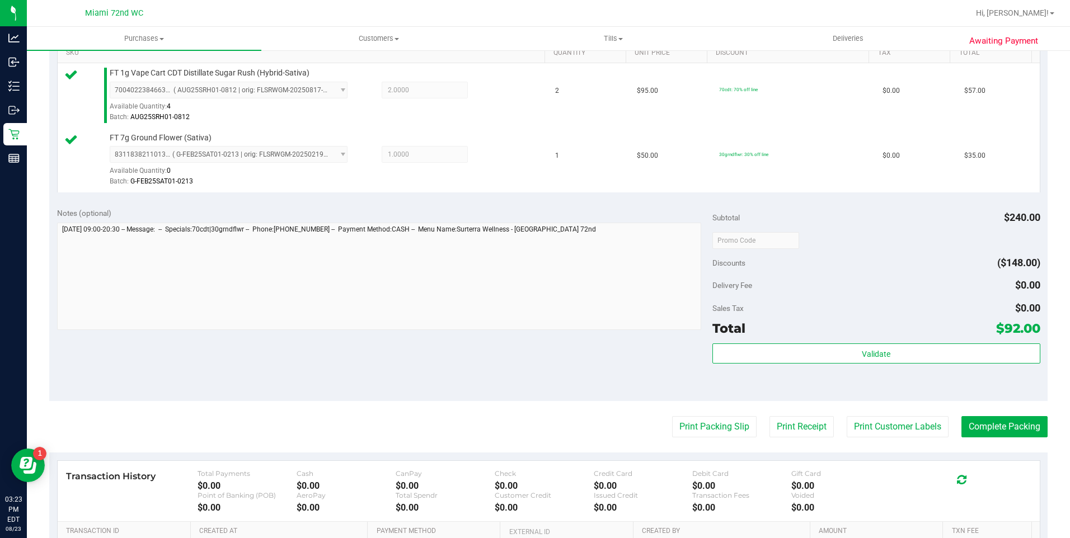
scroll to position [442, 0]
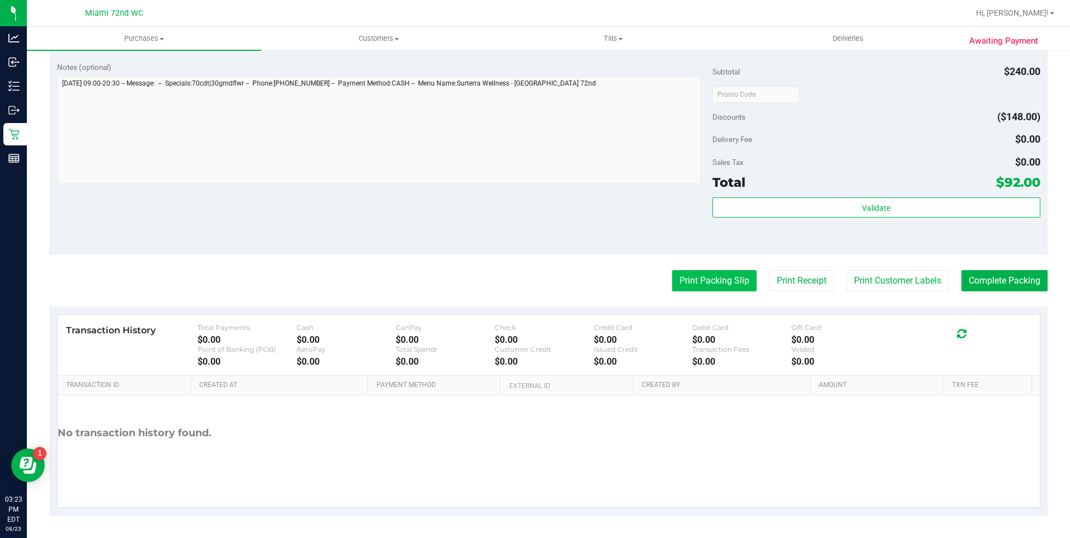
click at [708, 274] on button "Print Packing Slip" at bounding box center [714, 280] width 84 height 21
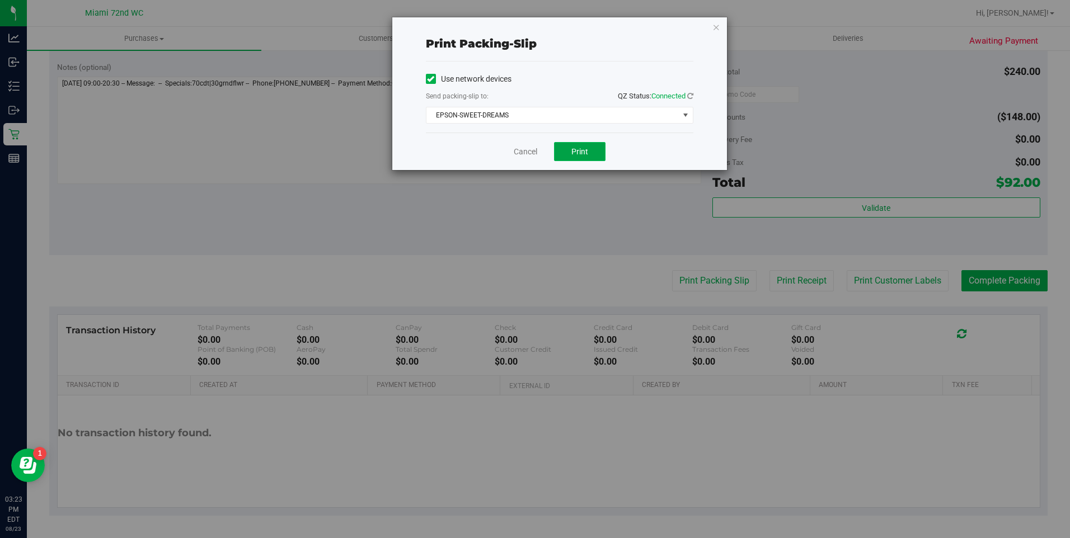
click at [584, 147] on span "Print" at bounding box center [579, 151] width 17 height 9
click at [524, 152] on link "Cancel" at bounding box center [526, 152] width 24 height 12
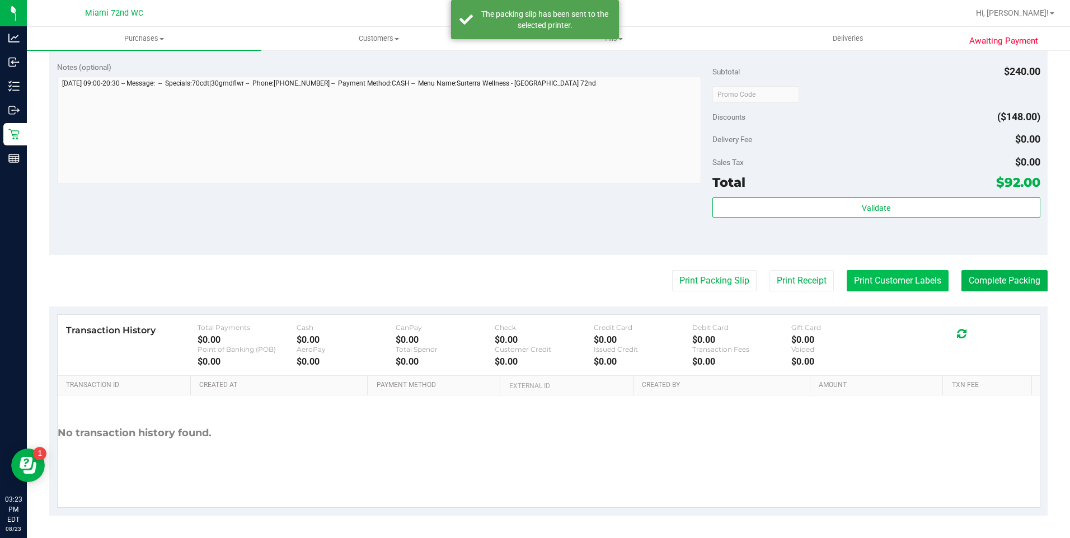
click at [896, 279] on button "Print Customer Labels" at bounding box center [898, 280] width 102 height 21
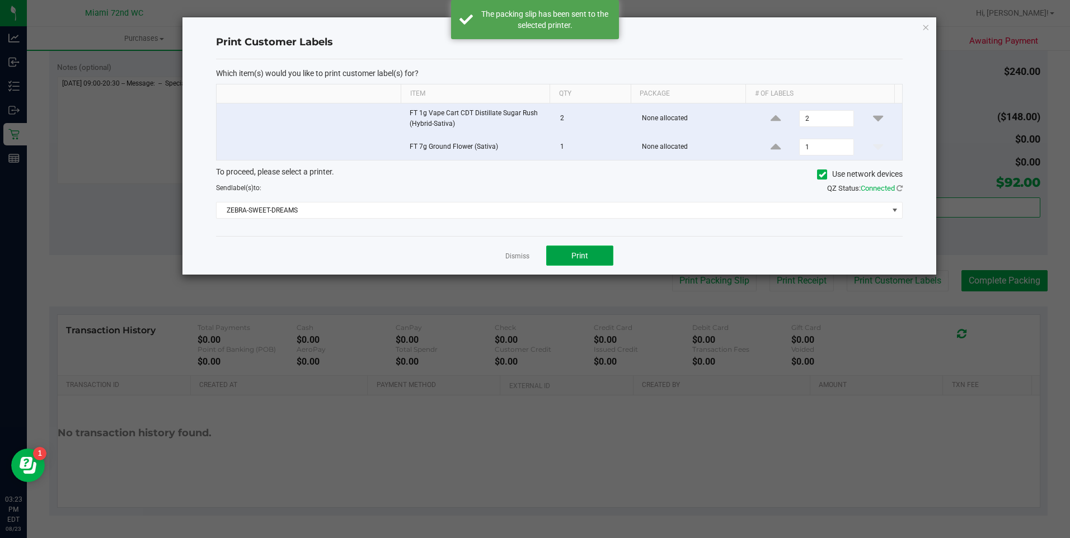
click at [585, 253] on span "Print" at bounding box center [579, 255] width 17 height 9
click at [520, 256] on link "Dismiss" at bounding box center [517, 257] width 24 height 10
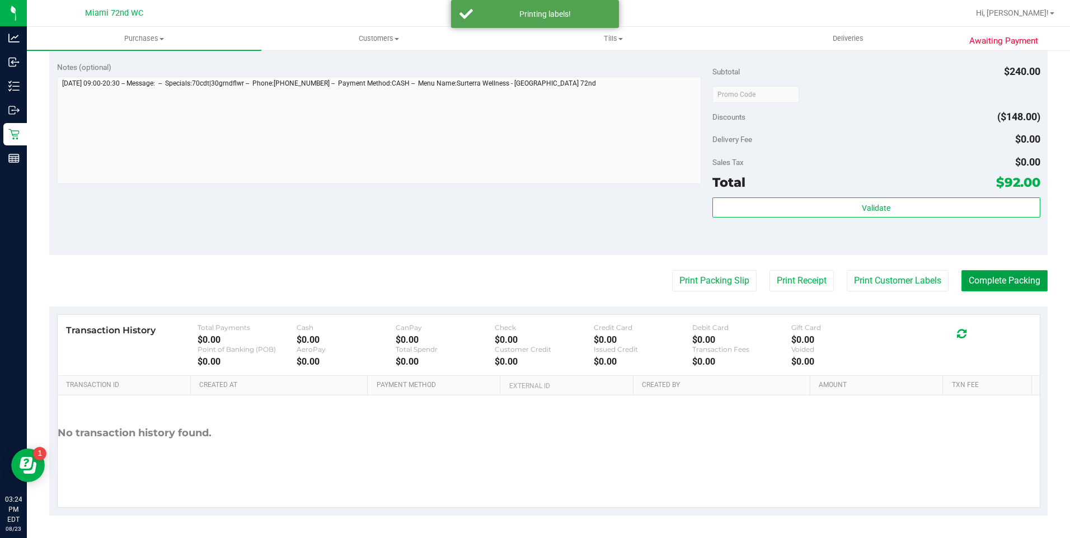
click at [1022, 274] on button "Complete Packing" at bounding box center [1004, 280] width 86 height 21
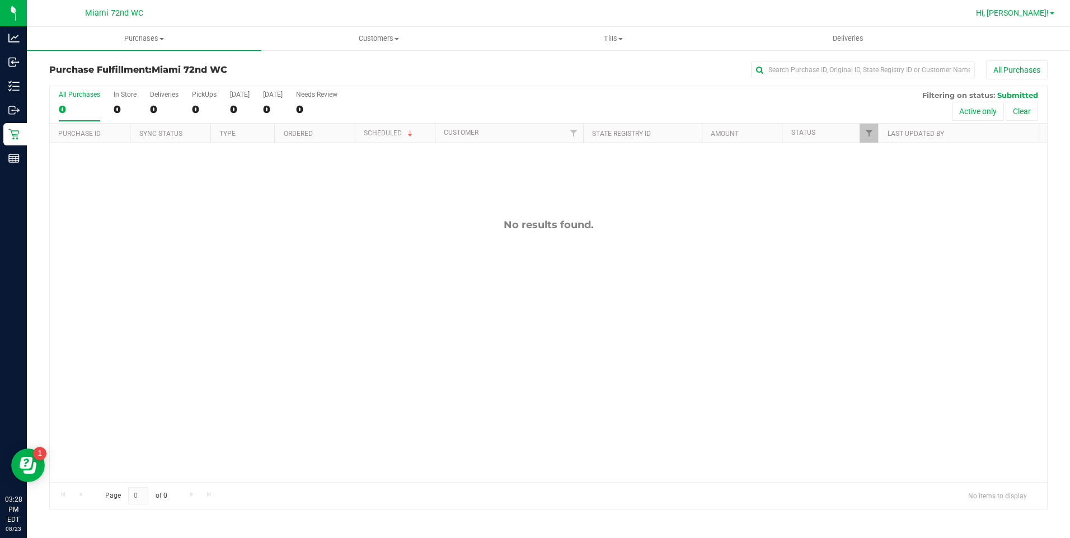
click at [1045, 16] on span "Hi, [PERSON_NAME]!" at bounding box center [1012, 12] width 73 height 9
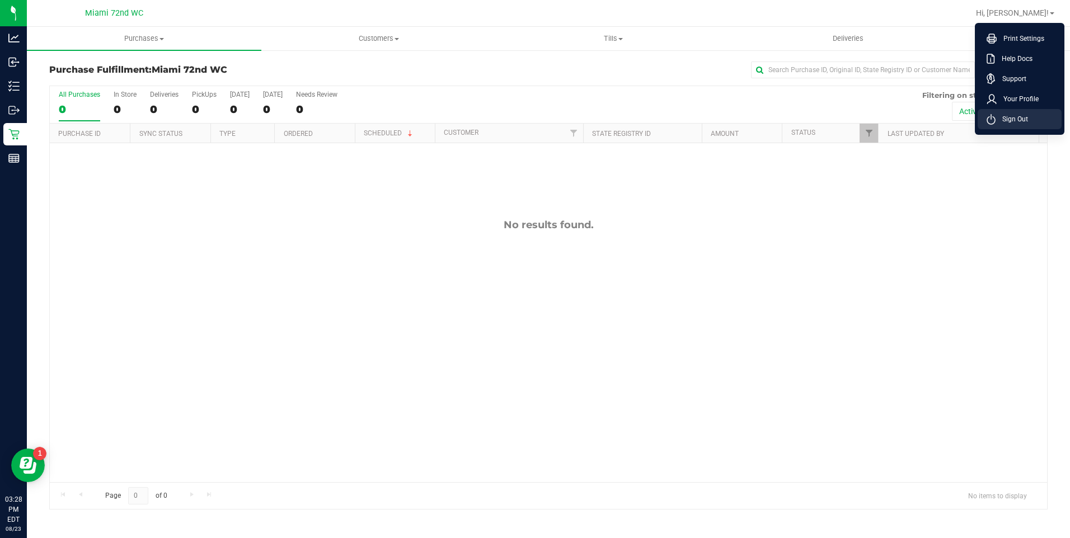
click at [1003, 118] on span "Sign Out" at bounding box center [1011, 119] width 32 height 11
